Goal: Task Accomplishment & Management: Manage account settings

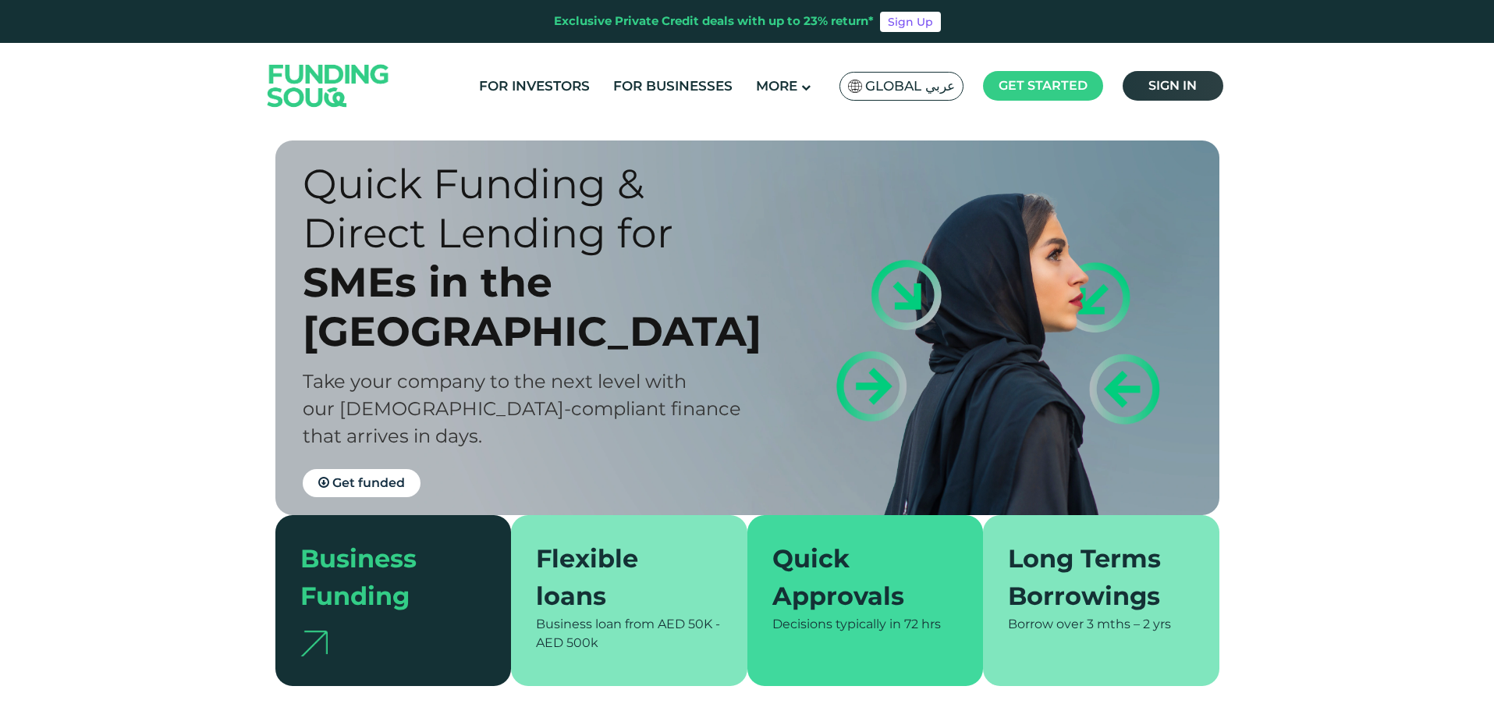
click at [1167, 80] on span "Sign in" at bounding box center [1173, 85] width 48 height 15
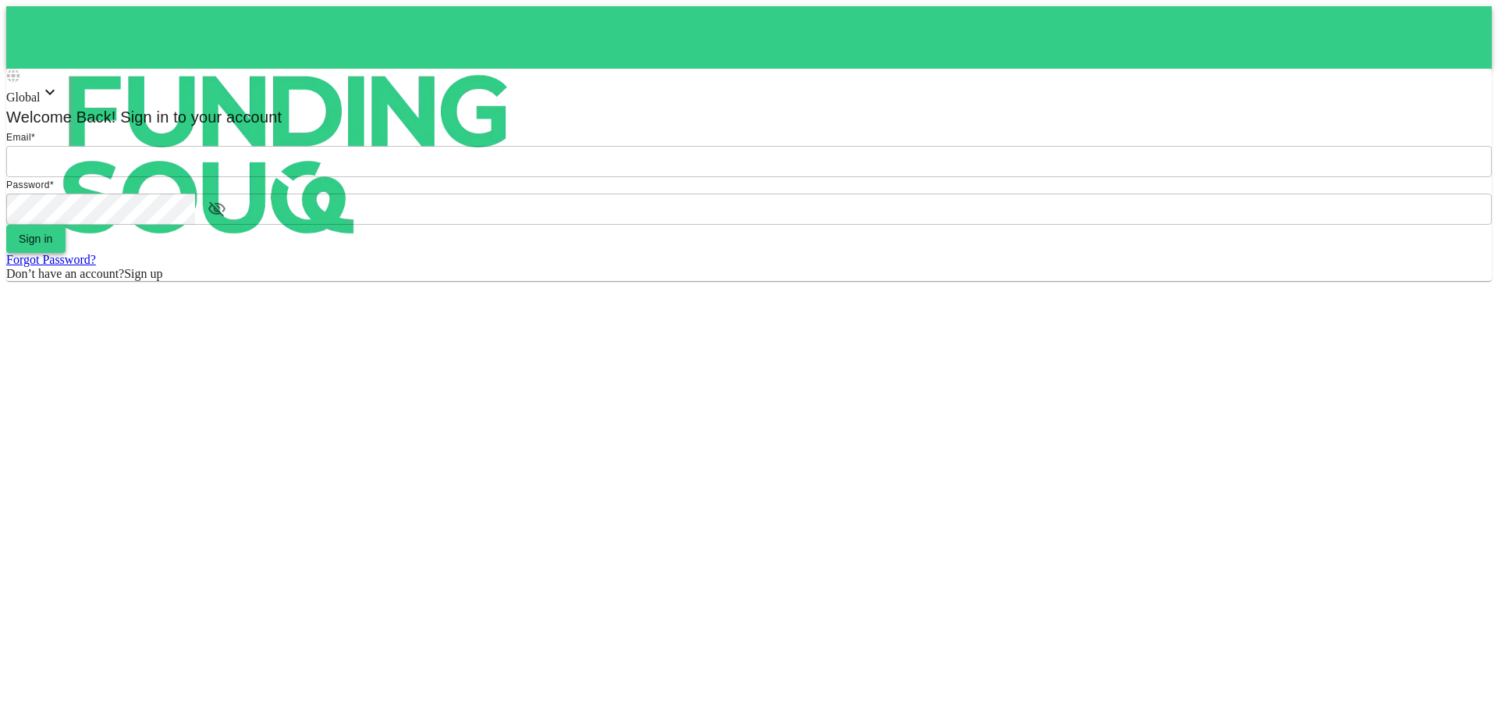
type input "Aasik.mmm@gmail.com"
click at [66, 253] on button "Sign in" at bounding box center [35, 239] width 59 height 28
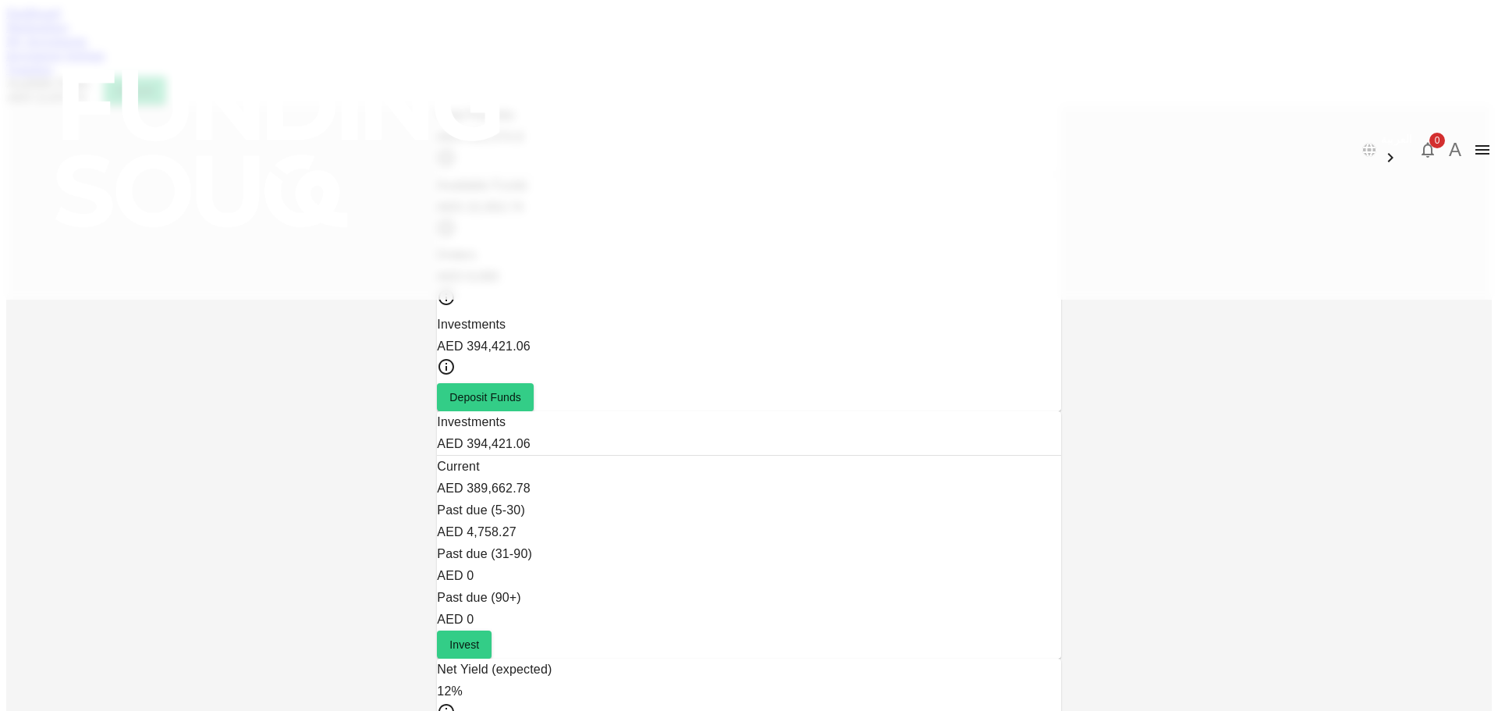
click at [416, 72] on div "Dashboard Marketplace My Investments Investment Settings Transfers Available Fu…" at bounding box center [749, 55] width 1486 height 98
click at [69, 34] on link "Marketplace" at bounding box center [37, 26] width 62 height 13
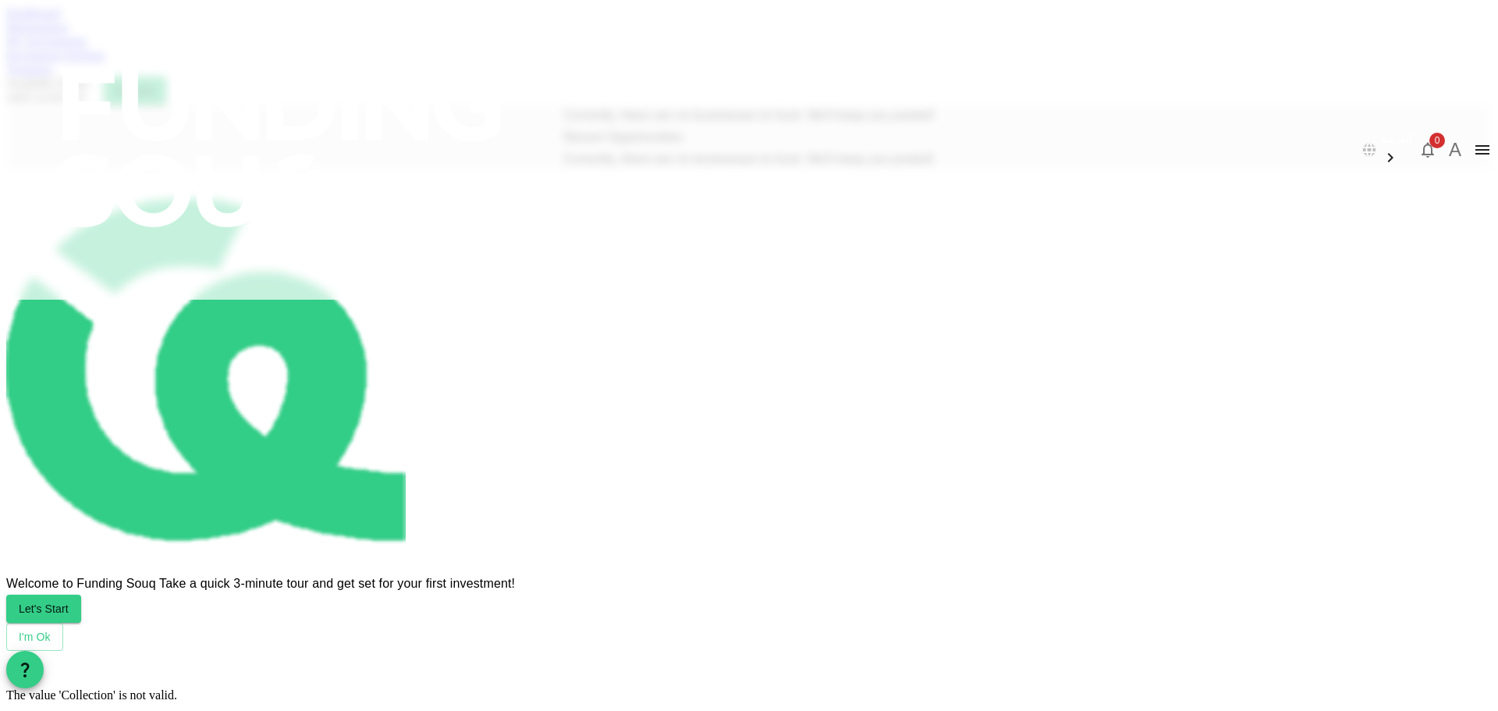
click at [87, 48] on link "My Investments" at bounding box center [46, 40] width 81 height 13
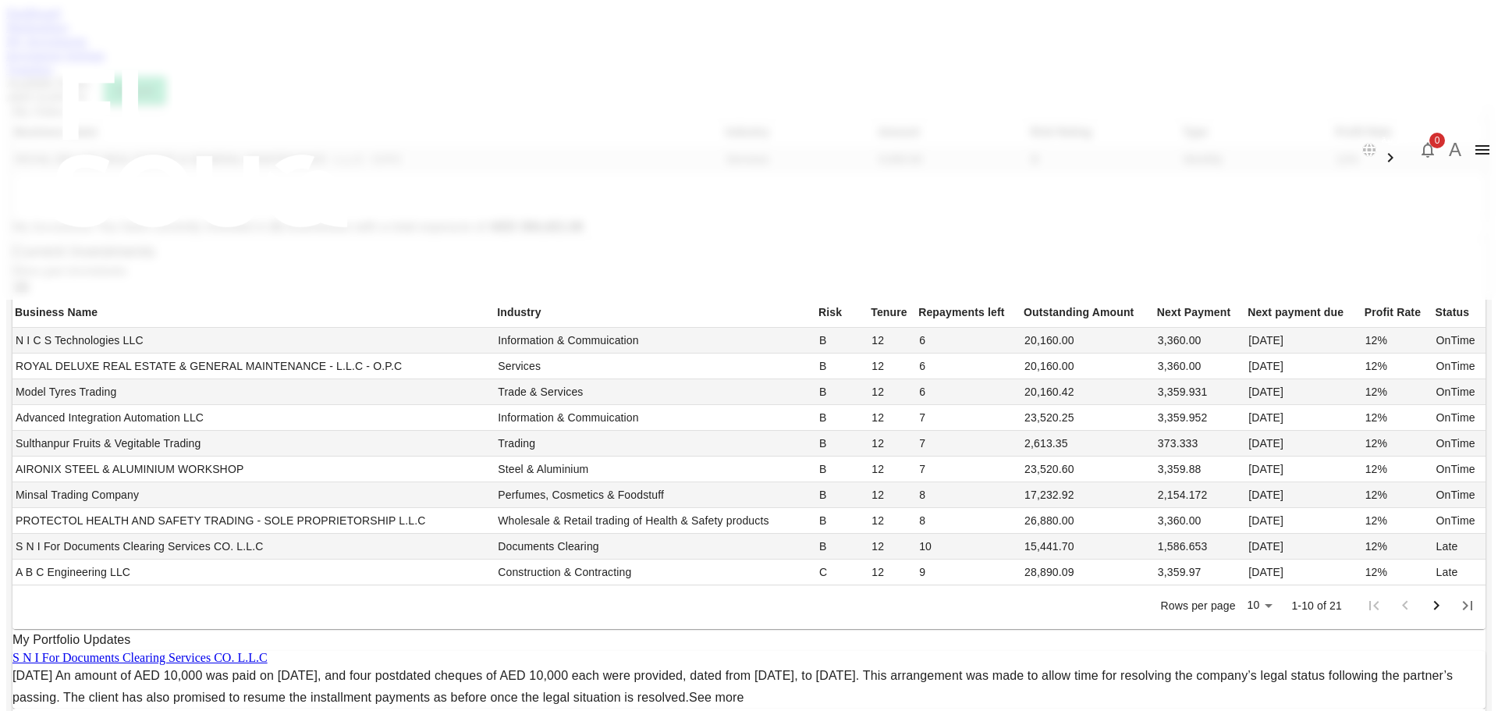
scroll to position [624, 0]
drag, startPoint x: 545, startPoint y: 542, endPoint x: 721, endPoint y: 527, distance: 176.9
click at [721, 665] on div "Jul 17, 2025 An amount of AED 10,000 was paid on July 11, 2025, and four postda…" at bounding box center [748, 687] width 1473 height 44
click at [744, 691] on link "See more" at bounding box center [716, 697] width 55 height 13
